Goal: Task Accomplishment & Management: Complete application form

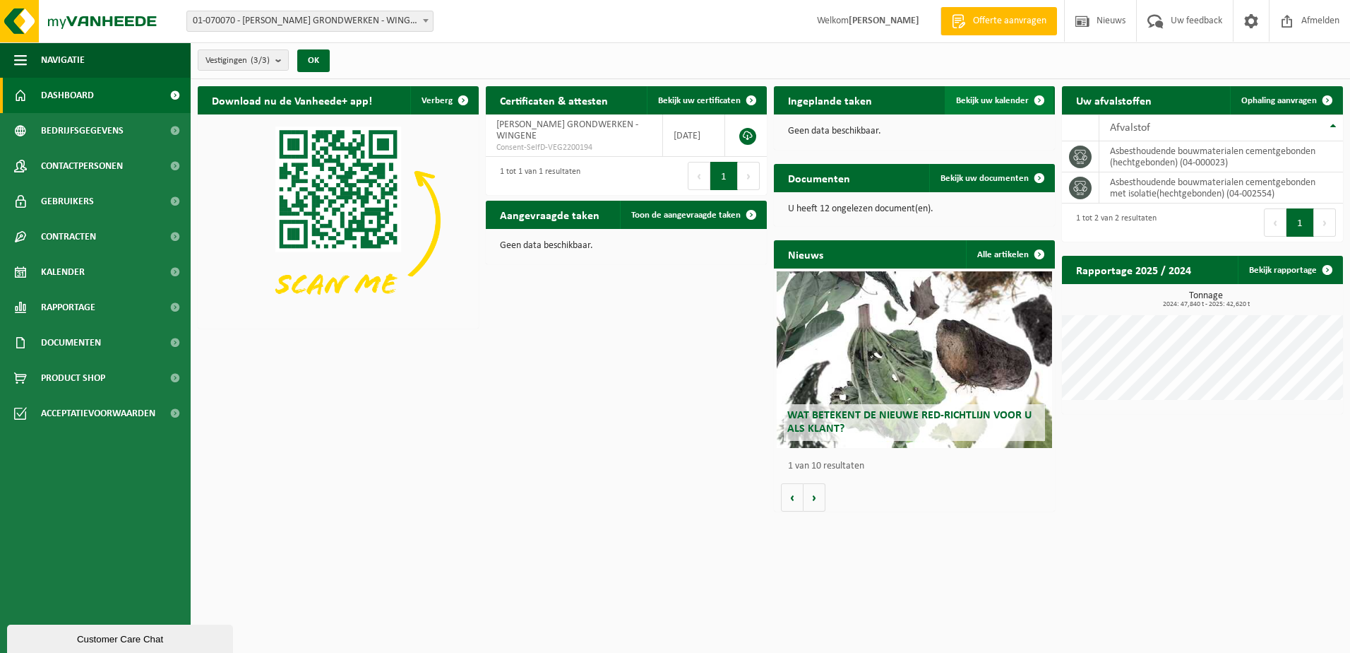
click at [1004, 100] on span "Bekijk uw kalender" at bounding box center [992, 100] width 73 height 9
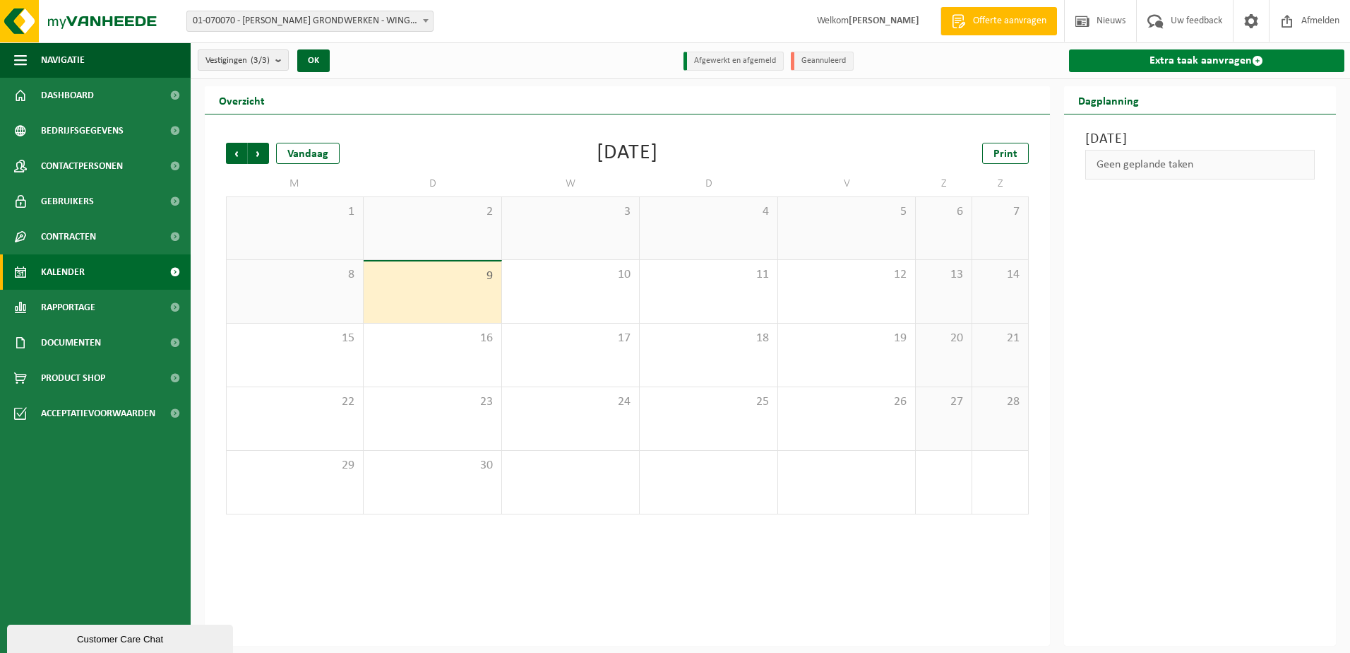
click at [1249, 58] on link "Extra taak aanvragen" at bounding box center [1207, 60] width 276 height 23
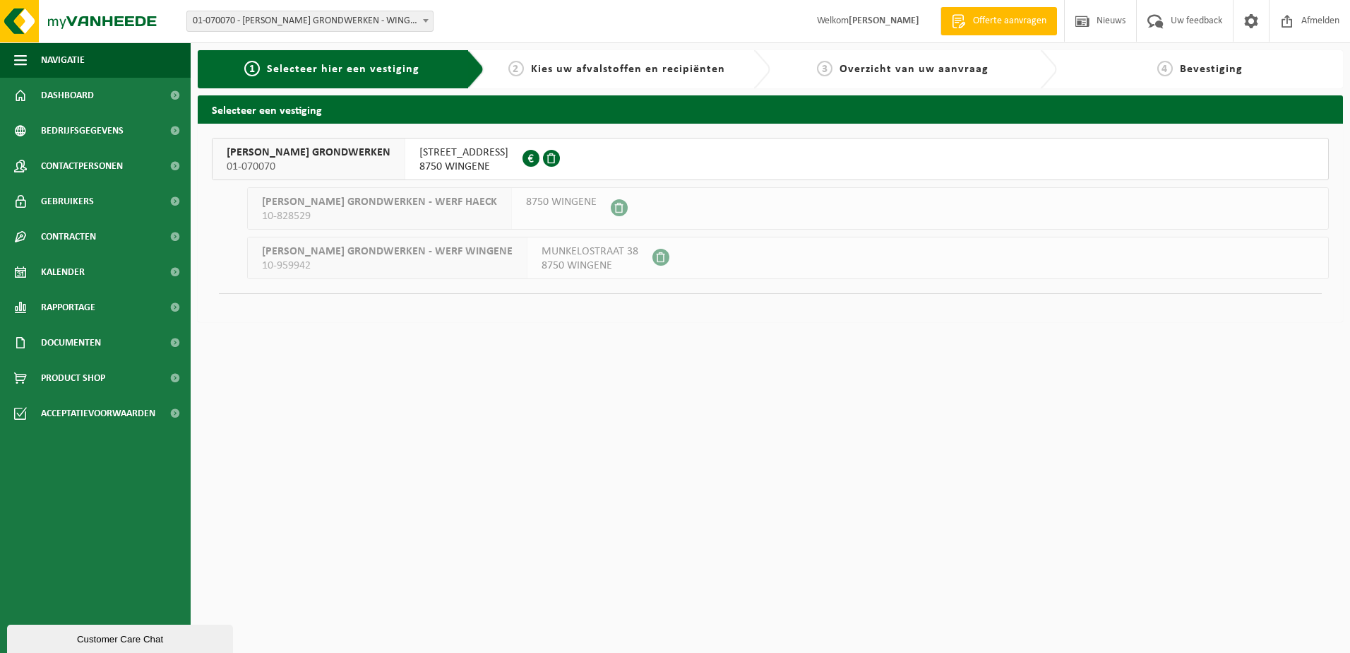
click at [350, 157] on span "PATTEEUW KOEN GRONDWERKEN" at bounding box center [309, 152] width 164 height 14
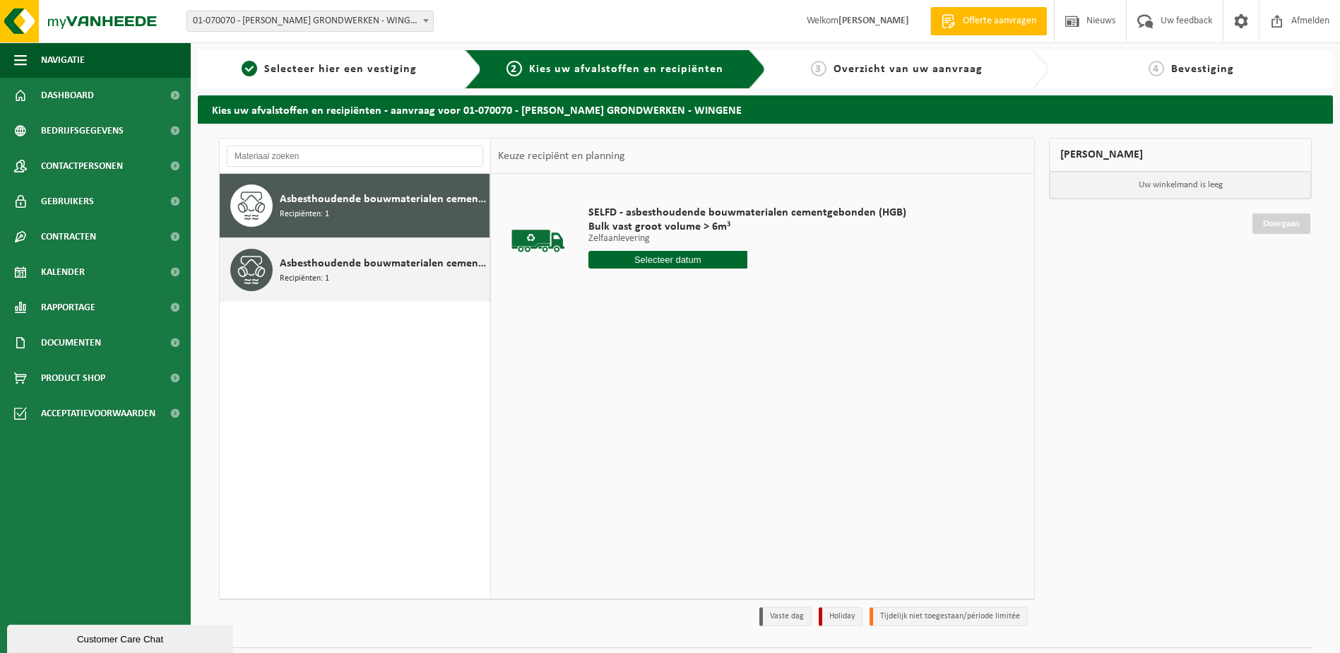
click at [403, 266] on span "Asbesthoudende bouwmaterialen cementgebonden met isolatie(hechtgebonden)" at bounding box center [383, 263] width 206 height 17
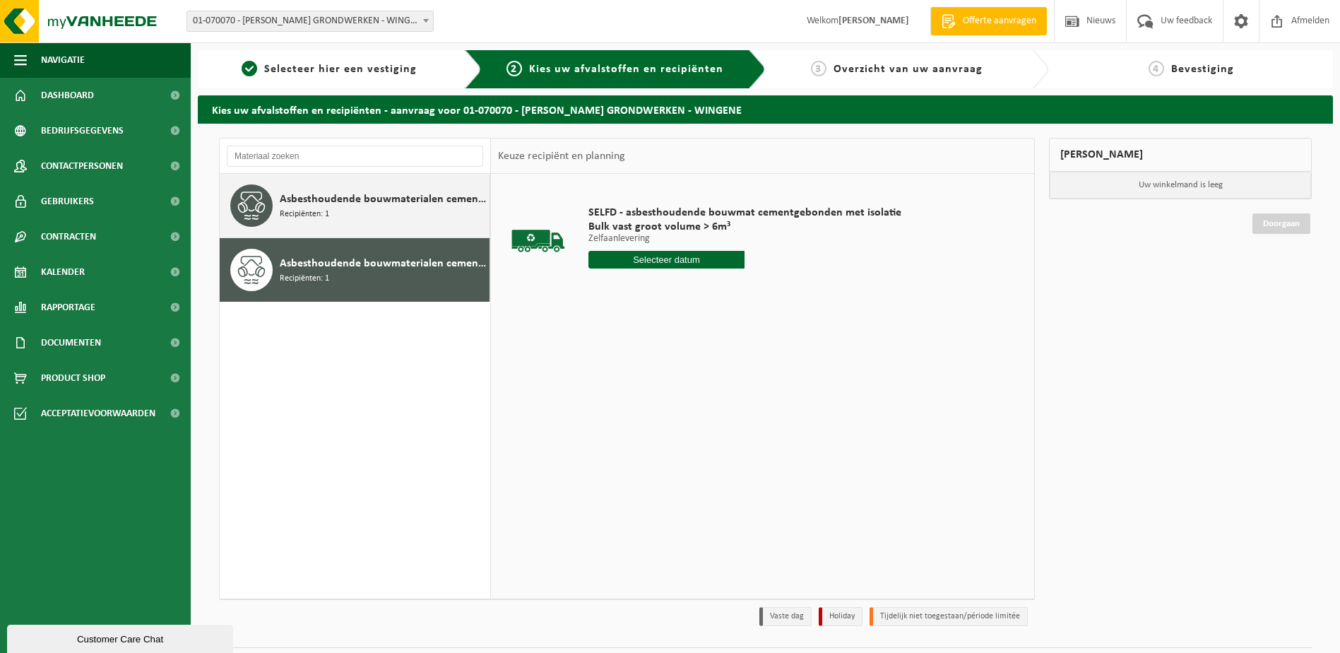
click at [393, 206] on span "Asbesthoudende bouwmaterialen cementgebonden (hechtgebonden)" at bounding box center [383, 199] width 206 height 17
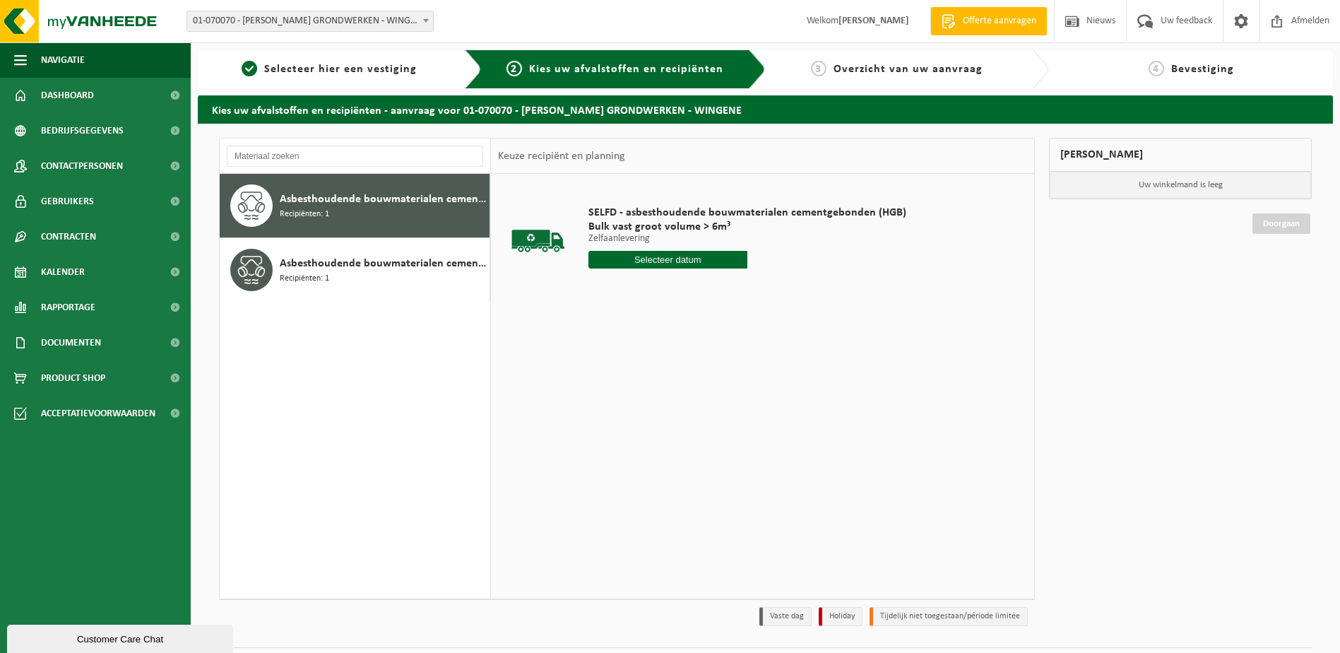
click at [687, 262] on input "text" at bounding box center [667, 260] width 159 height 18
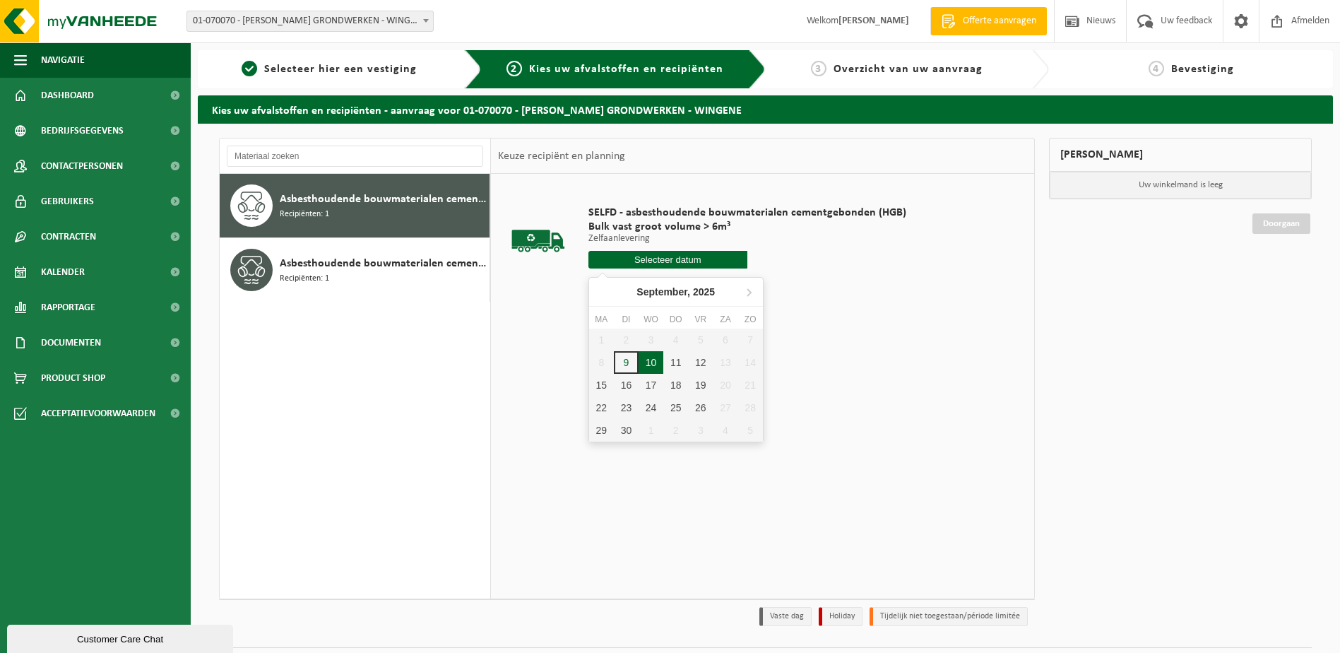
click at [652, 364] on div "10" at bounding box center [650, 362] width 25 height 23
type input "Van 2025-09-10"
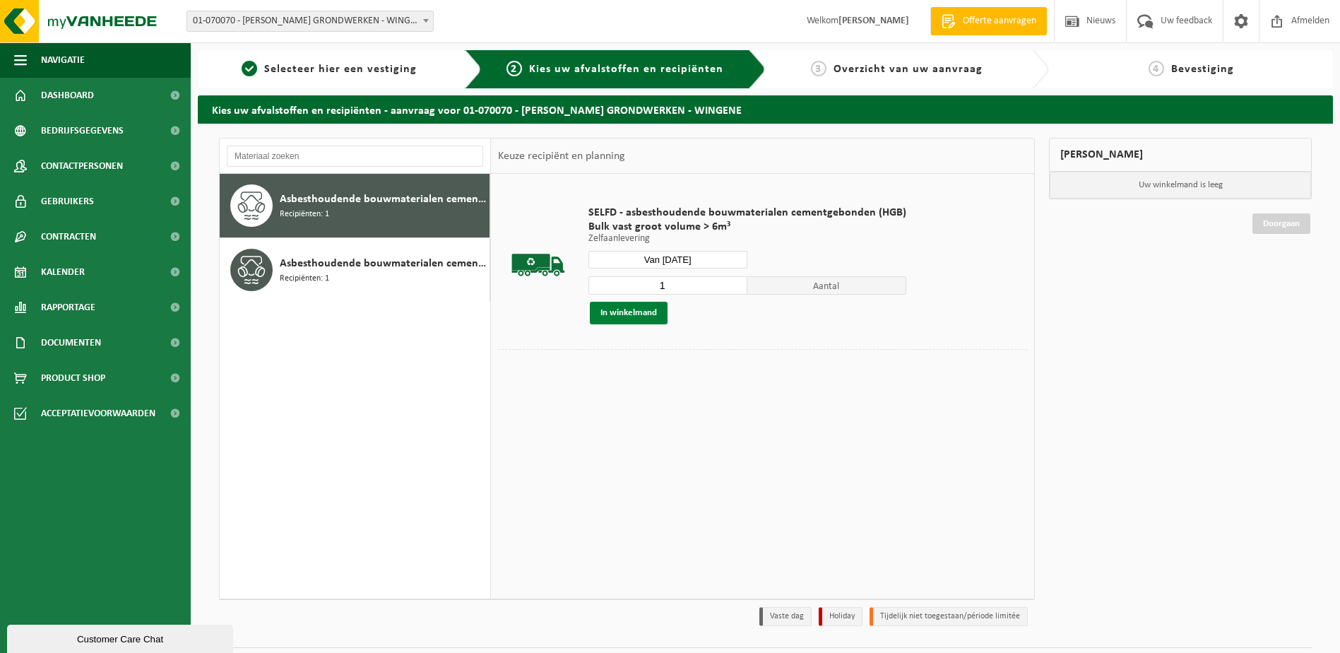
click at [646, 316] on button "In winkelmand" at bounding box center [629, 313] width 78 height 23
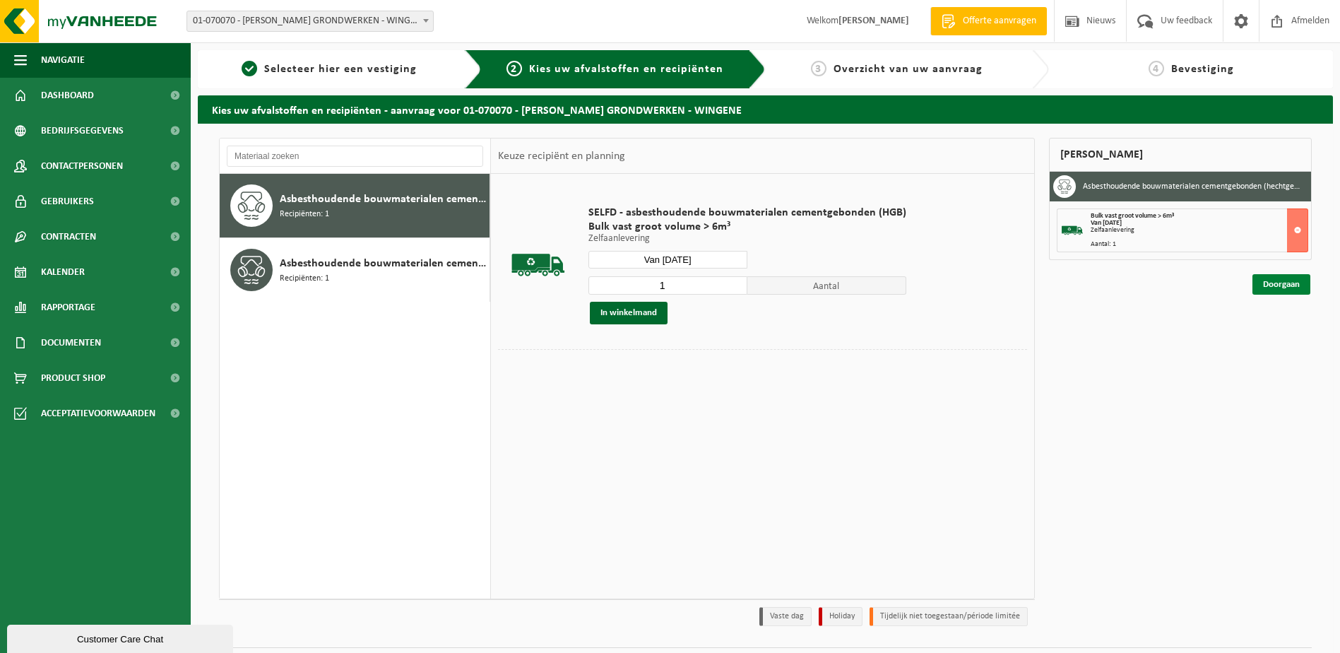
click at [1282, 285] on link "Doorgaan" at bounding box center [1281, 284] width 58 height 20
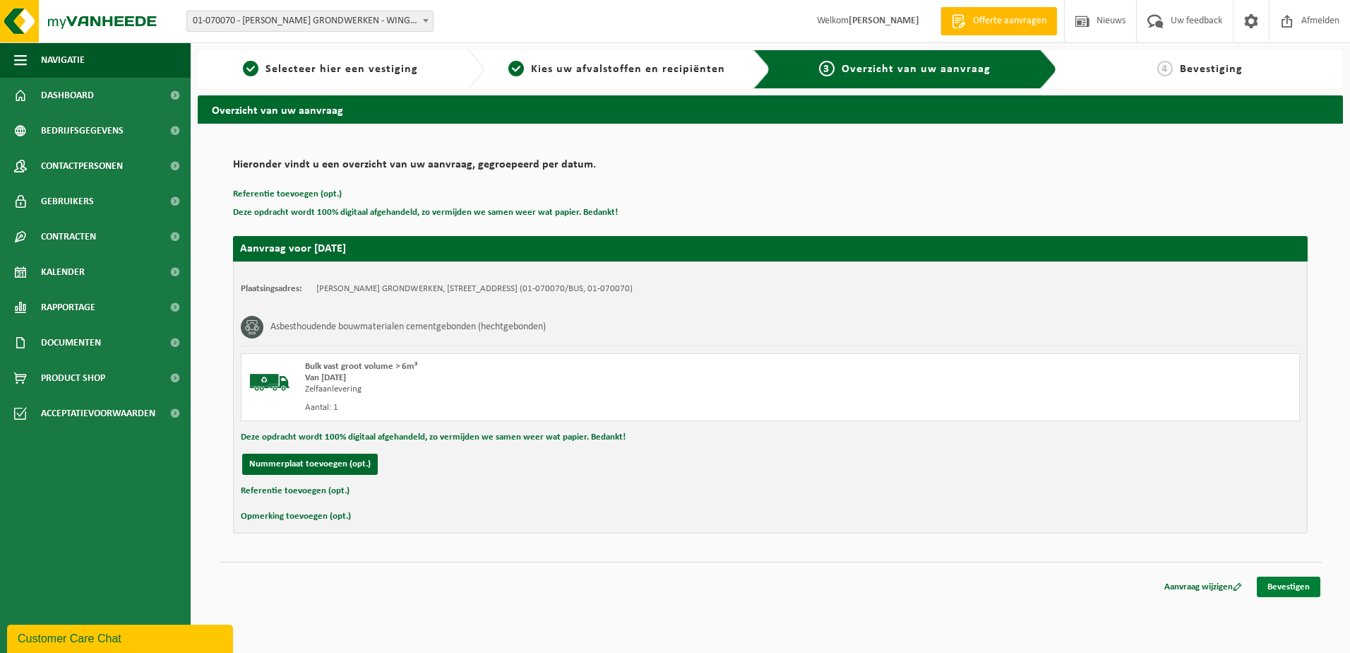
click at [1297, 585] on link "Bevestigen" at bounding box center [1289, 586] width 64 height 20
